Goal: Task Accomplishment & Management: Complete application form

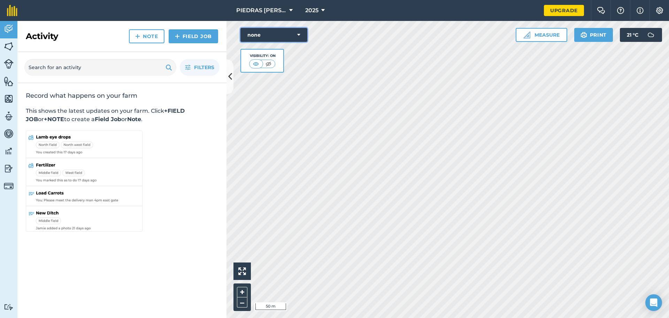
click at [301, 36] on button "none" at bounding box center [274, 35] width 67 height 14
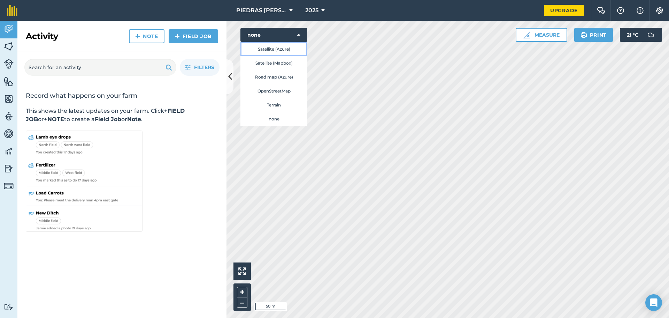
click at [284, 51] on button "Satellite (Azure)" at bounding box center [274, 49] width 67 height 14
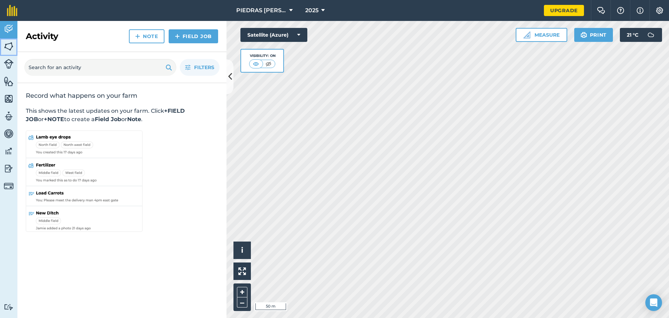
click at [7, 48] on img at bounding box center [9, 46] width 10 height 10
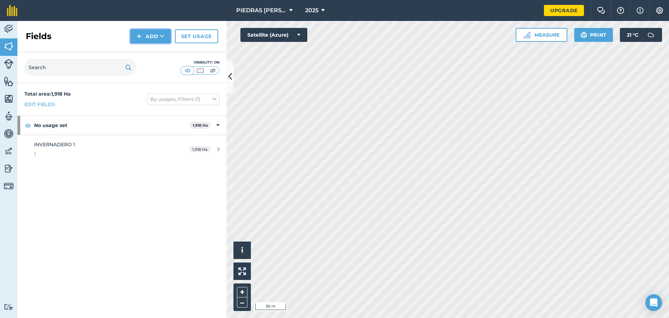
click at [153, 39] on button "Add" at bounding box center [150, 36] width 40 height 14
click at [150, 52] on link "Draw" at bounding box center [150, 51] width 38 height 15
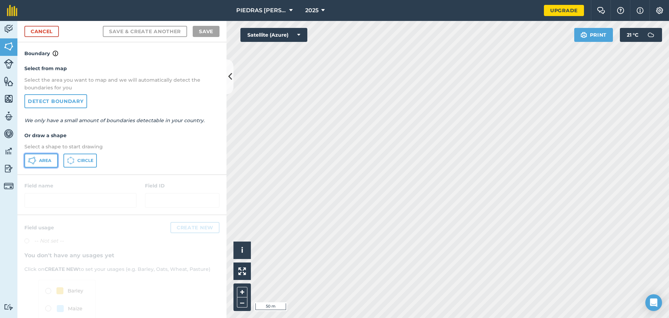
click at [45, 160] on span "Area" at bounding box center [45, 161] width 12 height 6
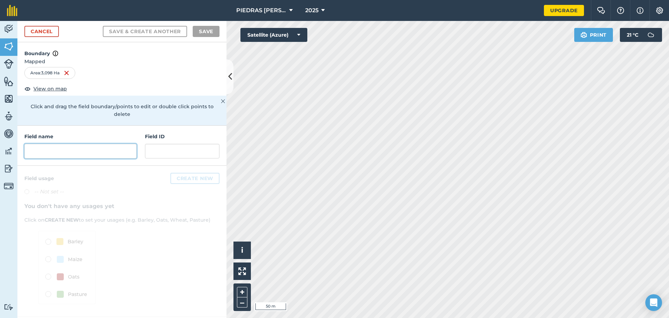
click at [68, 144] on input "text" at bounding box center [80, 151] width 112 height 15
type input "5"
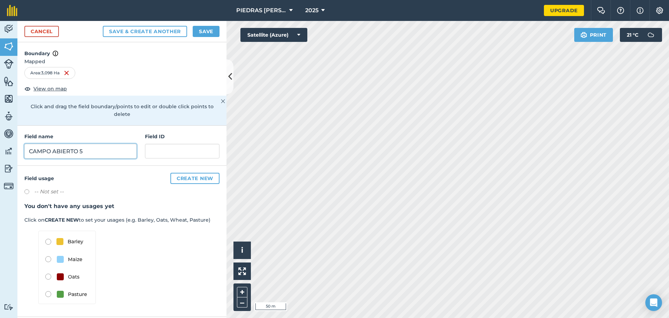
type input "CAMPO ABIERTO 5"
click at [170, 144] on input "text" at bounding box center [182, 151] width 75 height 15
type input "c"
type input "CA5"
click at [209, 29] on button "Save" at bounding box center [206, 31] width 27 height 11
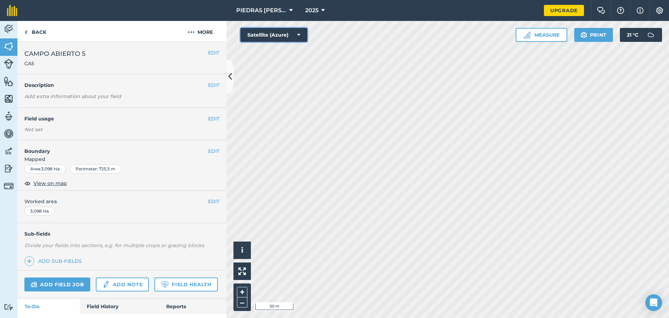
click at [303, 35] on button "Satellite (Azure)" at bounding box center [274, 35] width 67 height 14
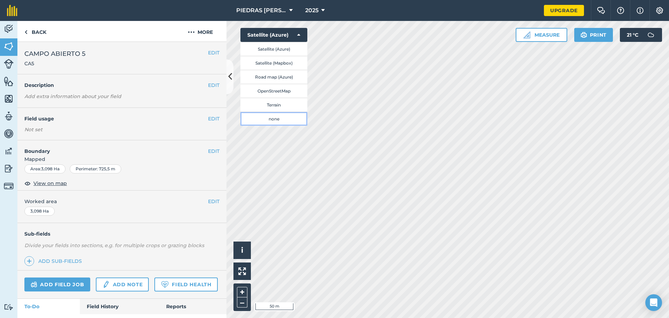
click at [281, 115] on button "none" at bounding box center [274, 119] width 67 height 14
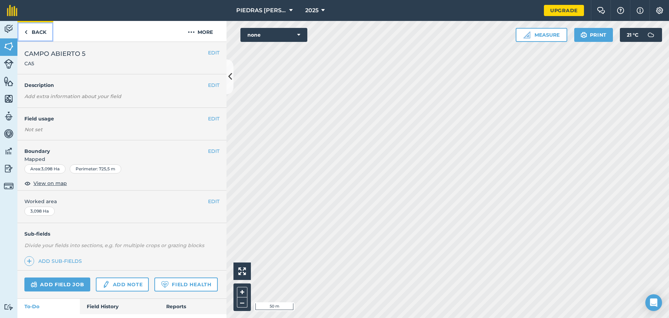
click at [41, 33] on link "Back" at bounding box center [35, 31] width 36 height 21
